Goal: Find specific page/section: Find specific page/section

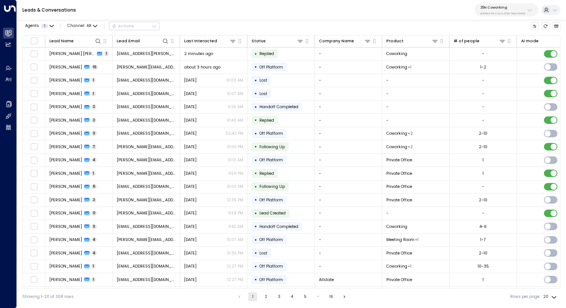
click at [502, 11] on div "25N Coworking 3b9800f4-81ca-4ec0-8758-72fbe4763f36" at bounding box center [503, 10] width 45 height 10
type input "*****"
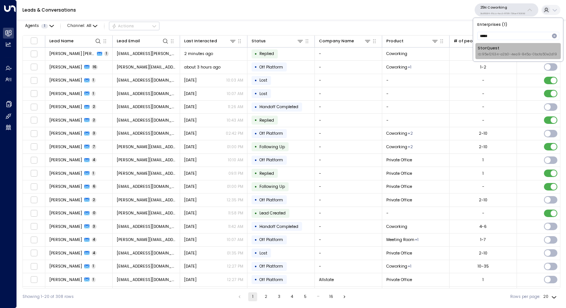
click at [496, 49] on div "StorQuest ID: 95e12634-a2b0-4ea9-845a-0bcfa50e2d19" at bounding box center [517, 51] width 79 height 12
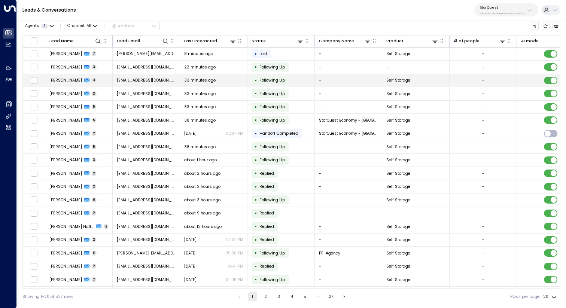
scroll to position [6, 0]
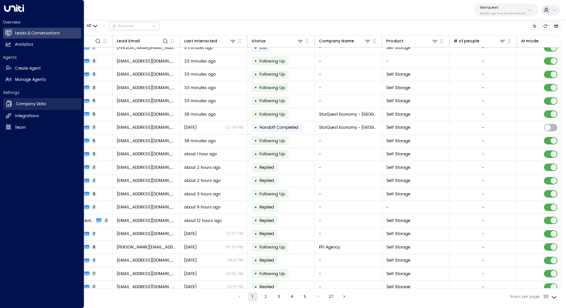
click at [31, 105] on h2 "Company Data" at bounding box center [31, 104] width 30 height 6
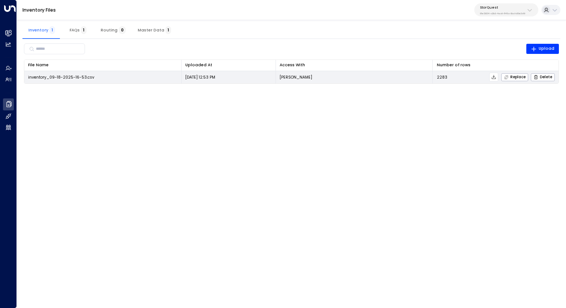
click at [494, 76] on icon at bounding box center [493, 77] width 5 height 5
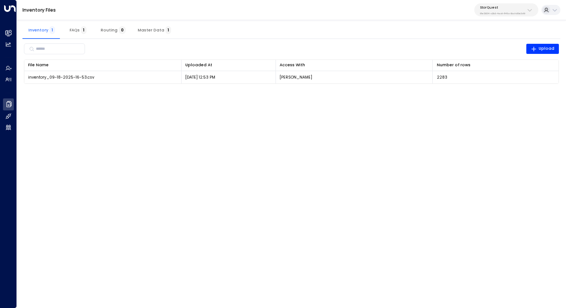
click at [398, 18] on div "Inventory Files StorQuest 95e12634-a2b0-4ea9-845a-0bcfa50e2d19" at bounding box center [292, 10] width 550 height 20
